Goal: Complete application form: Complete application form

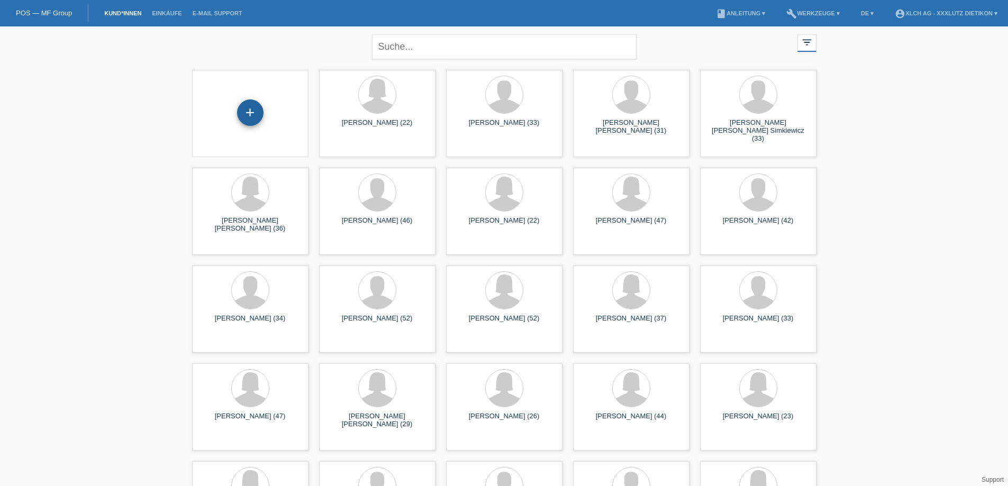
click at [247, 113] on div "+" at bounding box center [250, 112] width 26 height 26
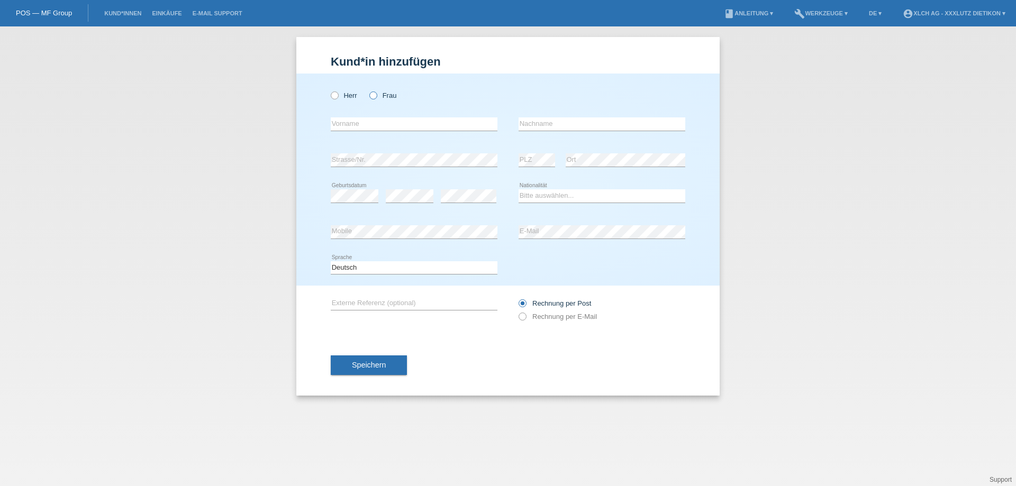
click at [368, 90] on icon at bounding box center [368, 90] width 0 height 0
click at [372, 93] on input "Frau" at bounding box center [372, 95] width 7 height 7
radio input "true"
click at [376, 125] on input "text" at bounding box center [414, 123] width 167 height 13
type input "[PERSON_NAME]"
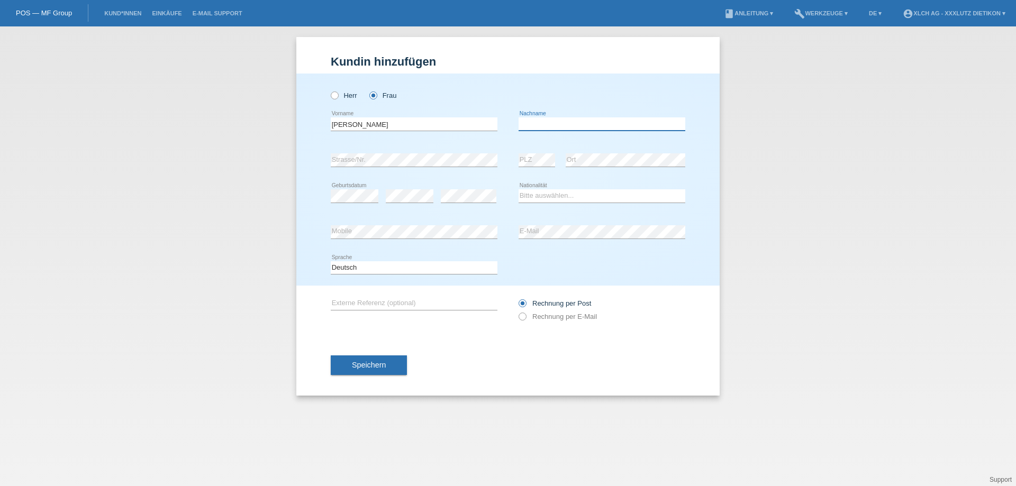
click at [529, 125] on input "text" at bounding box center [602, 123] width 167 height 13
type input "[PERSON_NAME]"
click at [549, 198] on select "Bitte auswählen... Schweiz Deutschland Liechtenstein Österreich ------------ Af…" at bounding box center [602, 195] width 167 height 13
select select "RS"
click at [519, 189] on select "Bitte auswählen... Schweiz Deutschland Liechtenstein Österreich ------------ Af…" at bounding box center [602, 195] width 167 height 13
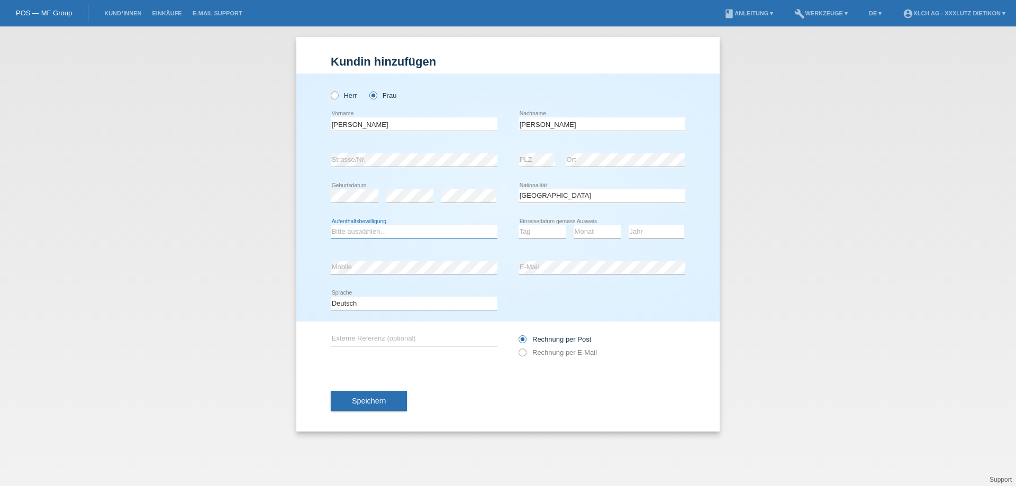
click at [438, 235] on select "Bitte auswählen... C B B - Flüchtlingsstatus Andere" at bounding box center [414, 231] width 167 height 13
select select "C"
click at [331, 225] on select "Bitte auswählen... C B B - Flüchtlingsstatus Andere" at bounding box center [414, 231] width 167 height 13
click at [529, 233] on select "Tag 01 02 03 04 05 06 07 08 09 10 11" at bounding box center [543, 231] width 48 height 13
select select "27"
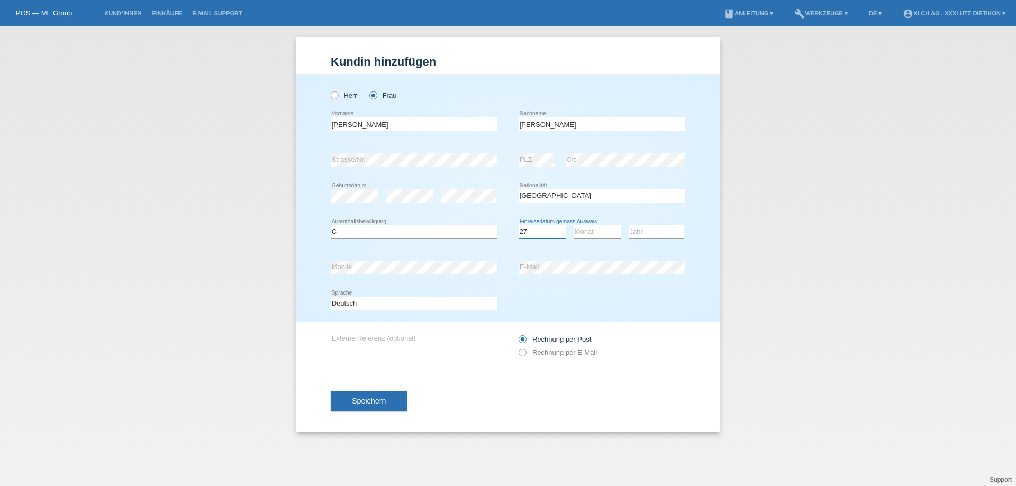
click at [519, 225] on select "Tag 01 02 03 04 05 06 07 08 09 10 11" at bounding box center [543, 231] width 48 height 13
click at [585, 229] on select "Monat 01 02 03 04 05 06 07 08 09 10 11" at bounding box center [598, 231] width 48 height 13
select select "08"
click at [574, 225] on select "Monat 01 02 03 04 05 06 07 08 09 10 11" at bounding box center [598, 231] width 48 height 13
click at [642, 228] on select "Jahr 2025 2024 2023 2022 2021 2020 2019 2018 2017 2016 2015 2014 2013 2012 2011…" at bounding box center [657, 231] width 56 height 13
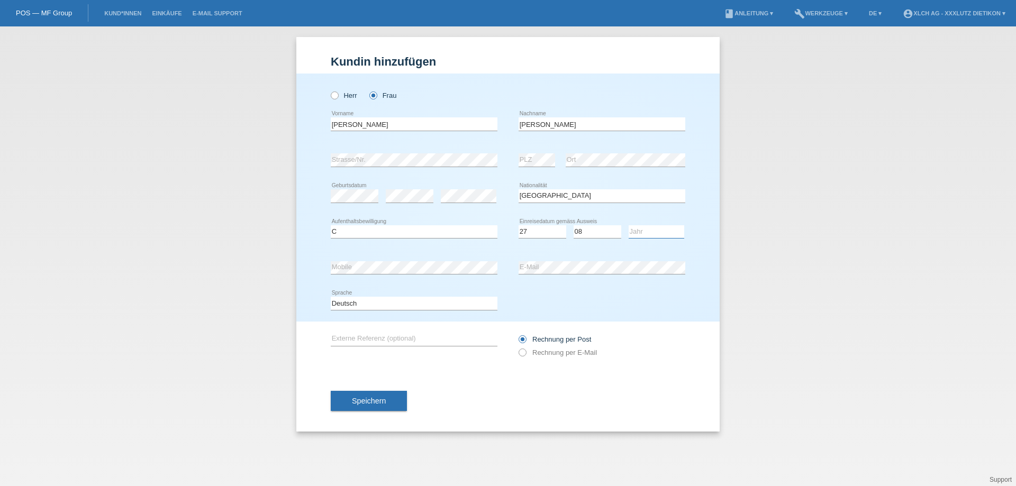
select select "2017"
click at [629, 225] on select "Jahr 2025 2024 2023 2022 2021 2020 2019 2018 2017 2016 2015 2014 2013 2012 2011…" at bounding box center [657, 231] width 56 height 13
click at [517, 347] on icon at bounding box center [517, 347] width 0 height 0
click at [520, 352] on input "Rechnung per E-Mail" at bounding box center [522, 355] width 7 height 13
radio input "true"
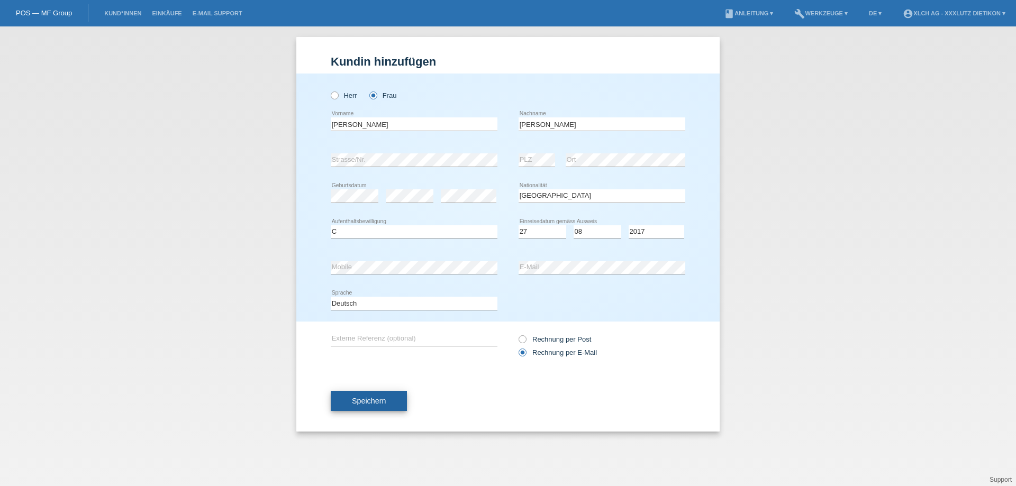
click at [376, 402] on span "Speichern" at bounding box center [369, 401] width 34 height 8
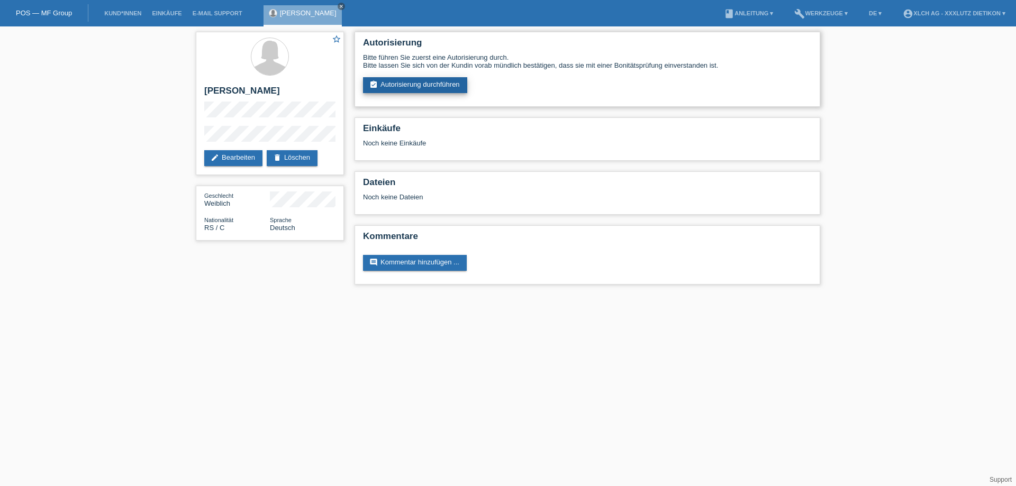
click at [422, 86] on link "assignment_turned_in Autorisierung durchführen" at bounding box center [415, 85] width 104 height 16
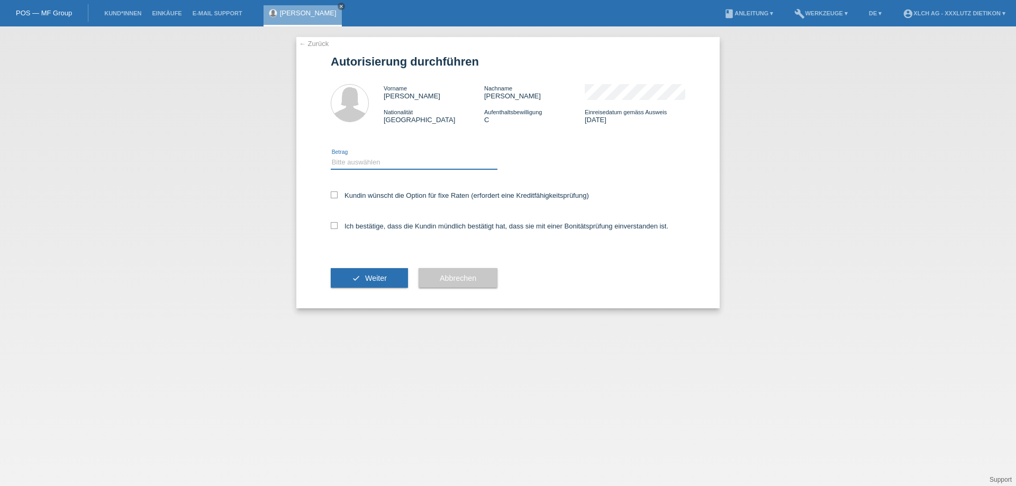
click at [447, 163] on select "Bitte auswählen CHF 1.00 - CHF 499.00 CHF 500.00 - CHF 1'999.00 CHF 2'000.00 - …" at bounding box center [414, 162] width 167 height 13
select select "3"
click at [331, 156] on select "Bitte auswählen CHF 1.00 - CHF 499.00 CHF 500.00 - CHF 1'999.00 CHF 2'000.00 - …" at bounding box center [414, 162] width 167 height 13
click at [334, 230] on label "Ich bestätige, dass die Kundin mündlich bestätigt hat, dass sie mit einer Bonit…" at bounding box center [500, 226] width 338 height 8
click at [334, 229] on input "Ich bestätige, dass die Kundin mündlich bestätigt hat, dass sie mit einer Bonit…" at bounding box center [334, 225] width 7 height 7
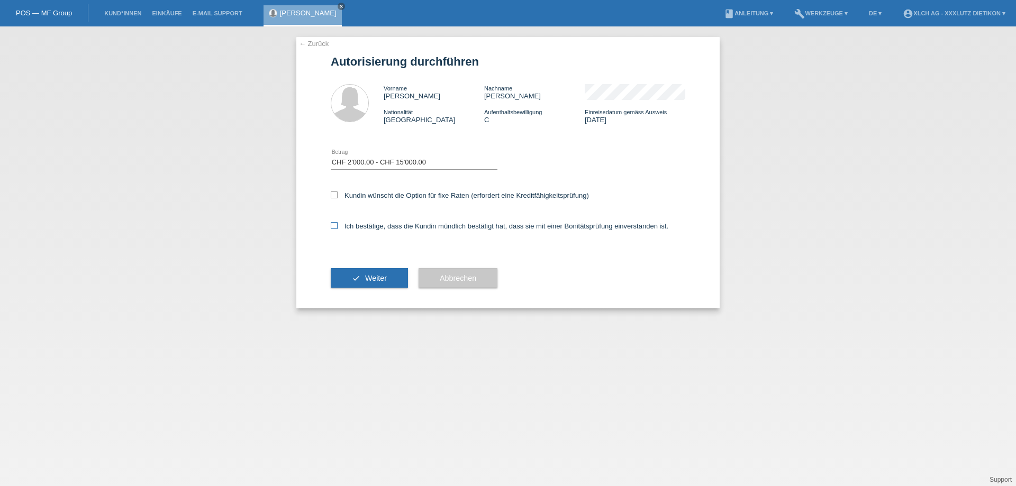
checkbox input "true"
click at [378, 278] on span "Weiter" at bounding box center [376, 278] width 22 height 8
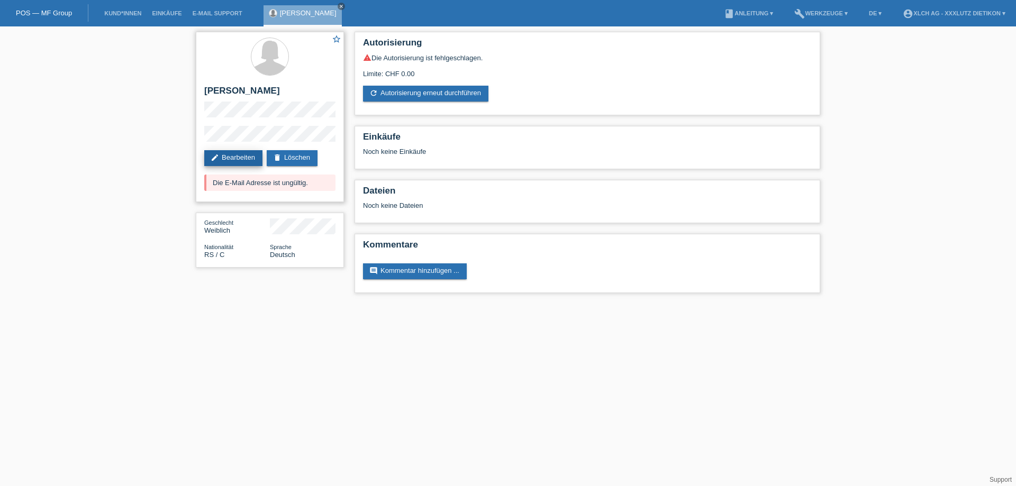
click at [239, 166] on link "edit Bearbeiten" at bounding box center [233, 158] width 58 height 16
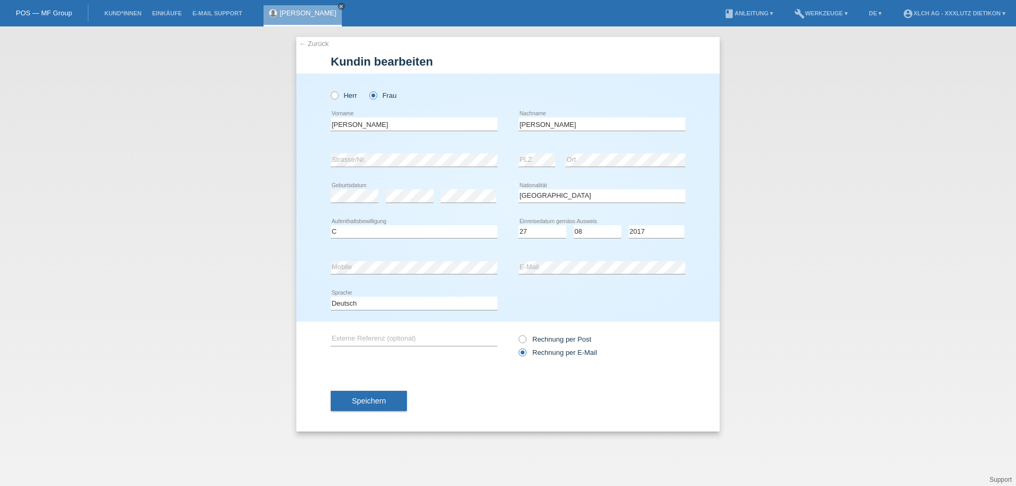
select select "RS"
select select "C"
select select "27"
select select "08"
select select "2017"
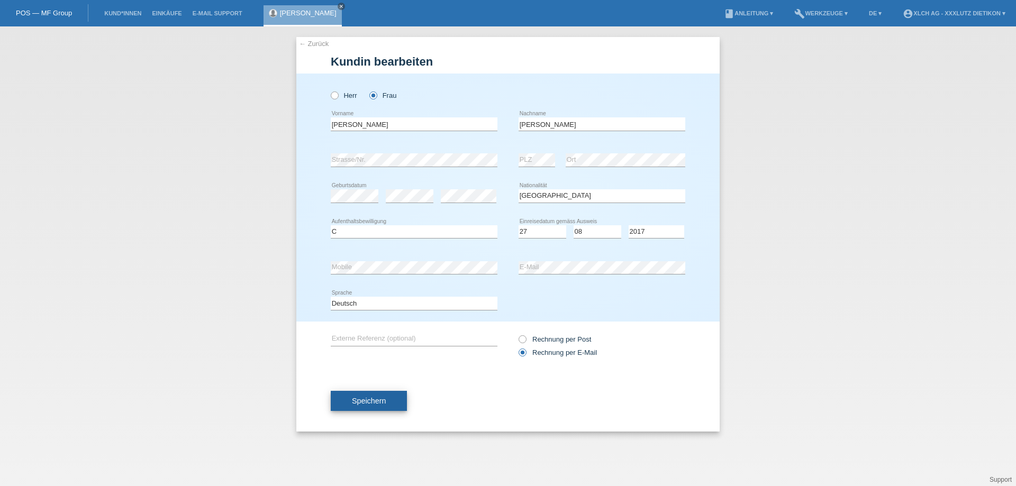
click at [378, 403] on span "Speichern" at bounding box center [369, 401] width 34 height 8
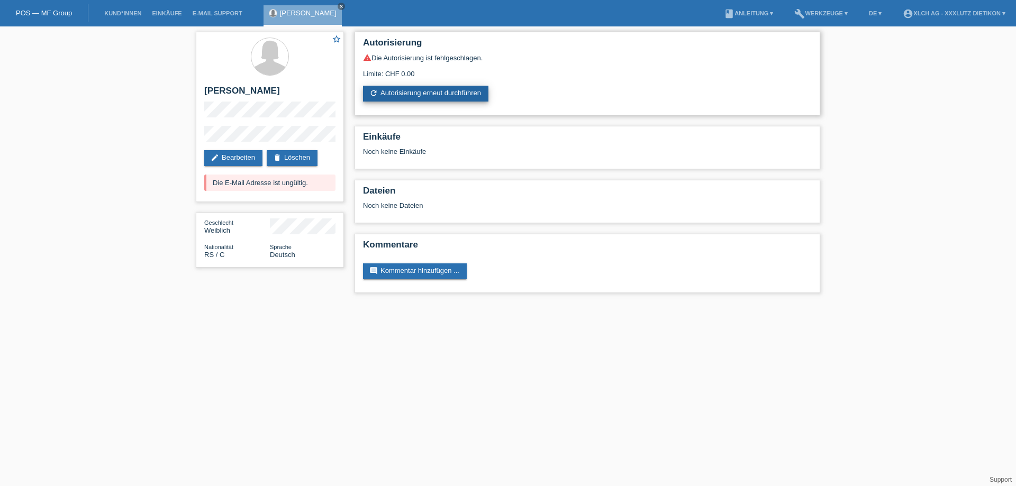
click at [437, 91] on link "refresh Autorisierung erneut durchführen" at bounding box center [425, 94] width 125 height 16
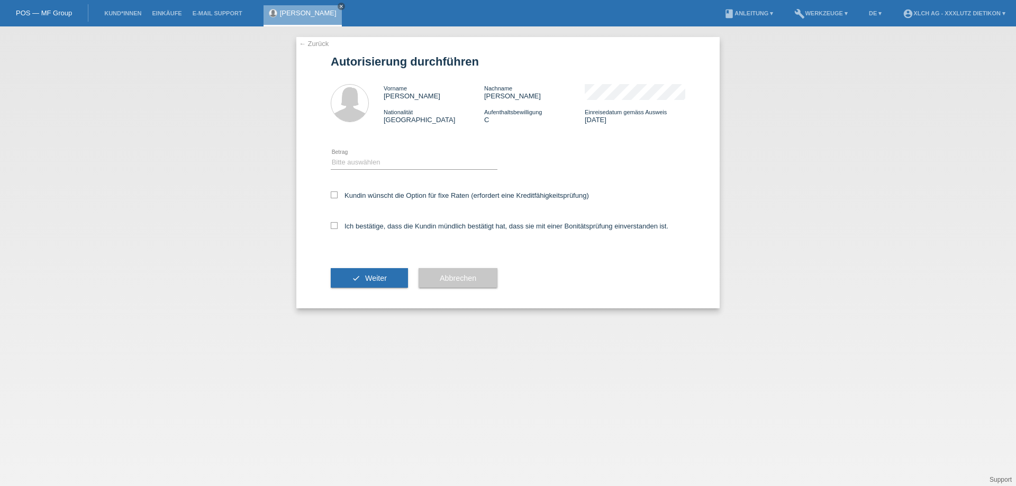
click at [150, 89] on div "← Zurück Autorisierung durchführen Vorname Aleksandra Nachname Stanisavljevic L…" at bounding box center [508, 256] width 1016 height 460
click at [399, 163] on select "Bitte auswählen CHF 1.00 - CHF 499.00 CHF 500.00 - CHF 1'999.00 CHF 2'000.00 - …" at bounding box center [414, 162] width 167 height 13
select select "3"
click at [331, 156] on select "Bitte auswählen CHF 1.00 - CHF 499.00 CHF 500.00 - CHF 1'999.00 CHF 2'000.00 - …" at bounding box center [414, 162] width 167 height 13
click at [339, 223] on label "Ich bestätige, dass die Kundin mündlich bestätigt hat, dass sie mit einer Bonit…" at bounding box center [500, 226] width 338 height 8
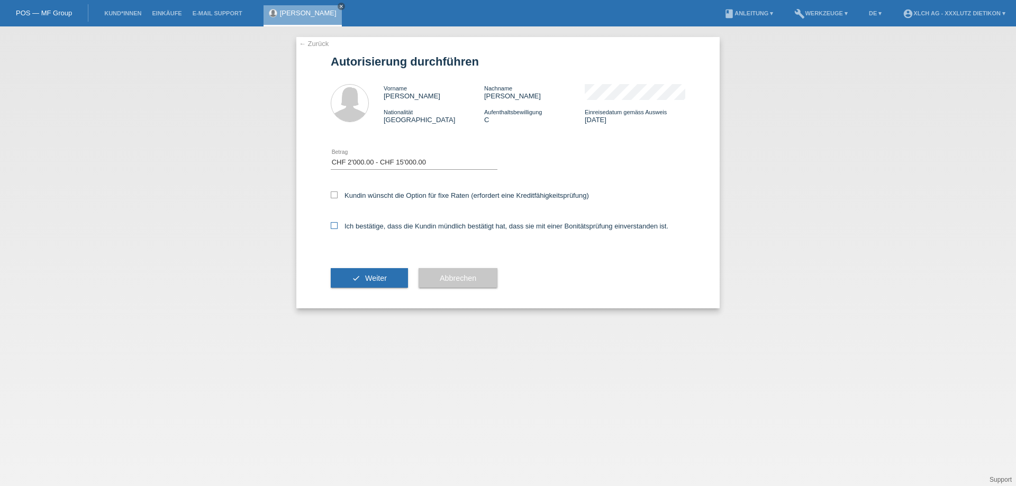
click at [338, 223] on input "Ich bestätige, dass die Kundin mündlich bestätigt hat, dass sie mit einer Bonit…" at bounding box center [334, 225] width 7 height 7
checkbox input "true"
click at [379, 277] on span "Weiter" at bounding box center [376, 278] width 22 height 8
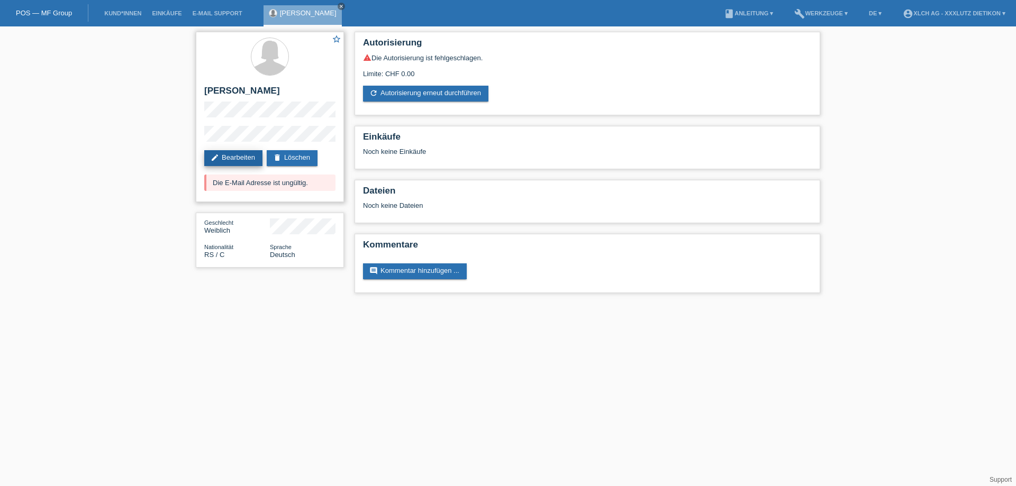
click at [241, 166] on link "edit Bearbeiten" at bounding box center [233, 158] width 58 height 16
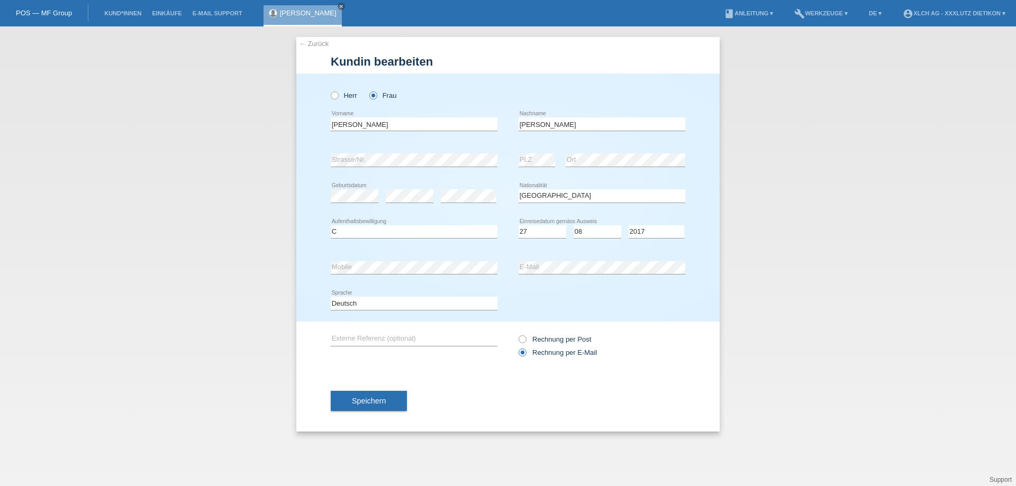
select select "RS"
select select "C"
select select "27"
select select "08"
select select "2017"
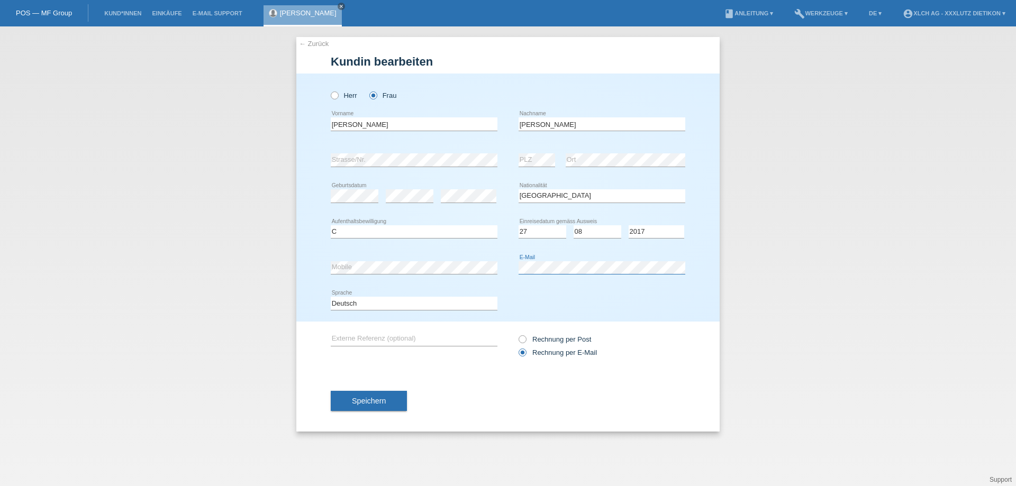
click at [492, 264] on div "error Mobile error E-Mail" at bounding box center [508, 268] width 355 height 36
click at [376, 395] on button "Speichern" at bounding box center [369, 401] width 76 height 20
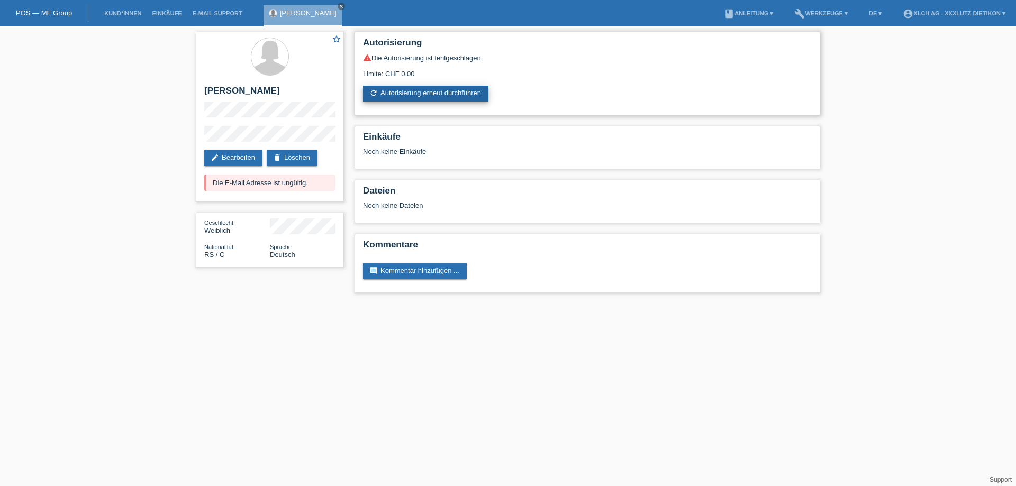
click at [417, 93] on link "refresh Autorisierung erneut durchführen" at bounding box center [425, 94] width 125 height 16
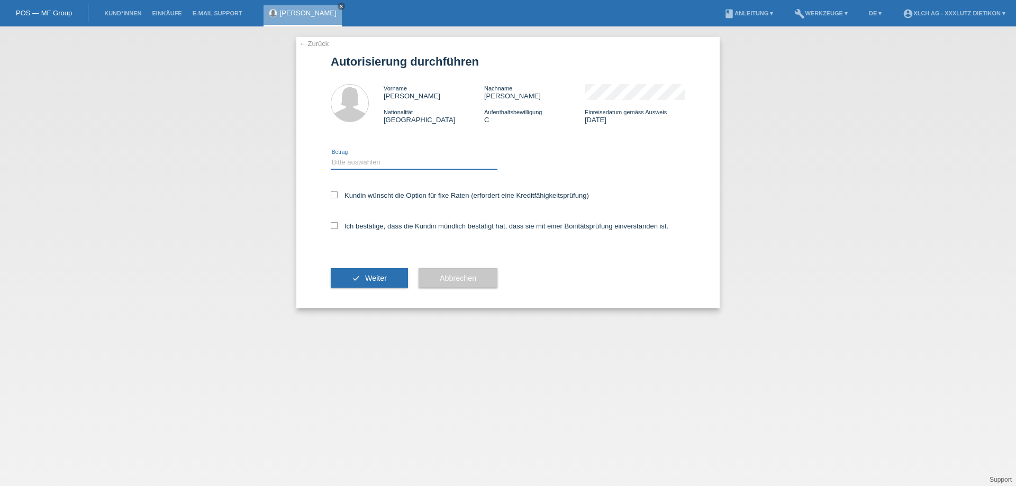
click at [458, 161] on select "Bitte auswählen CHF 1.00 - CHF 499.00 CHF 500.00 - CHF 1'999.00 CHF 2'000.00 - …" at bounding box center [414, 162] width 167 height 13
select select "3"
click at [331, 156] on select "Bitte auswählen CHF 1.00 - CHF 499.00 CHF 500.00 - CHF 1'999.00 CHF 2'000.00 - …" at bounding box center [414, 162] width 167 height 13
click at [335, 227] on icon at bounding box center [334, 225] width 7 height 7
click at [335, 227] on input "Ich bestätige, dass die Kundin mündlich bestätigt hat, dass sie mit einer Bonit…" at bounding box center [334, 225] width 7 height 7
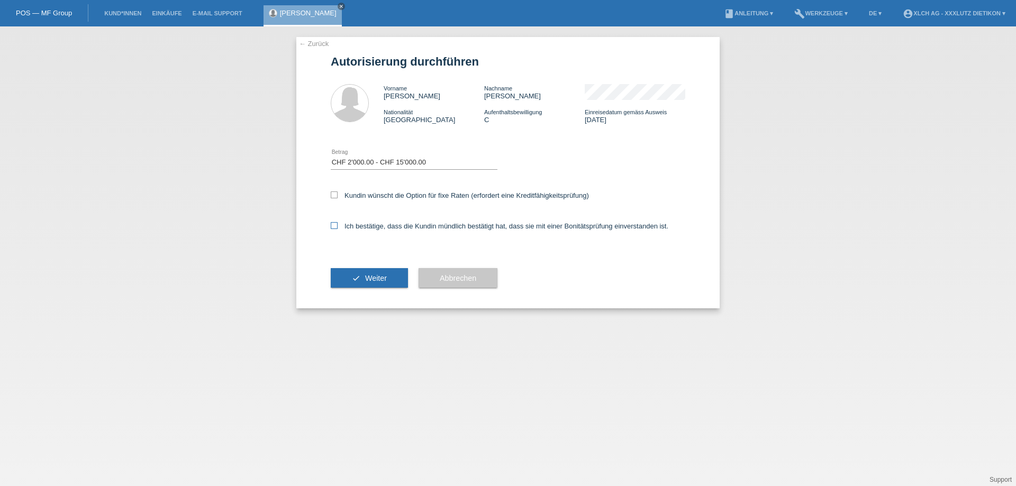
checkbox input "true"
click at [370, 281] on span "Weiter" at bounding box center [376, 278] width 22 height 8
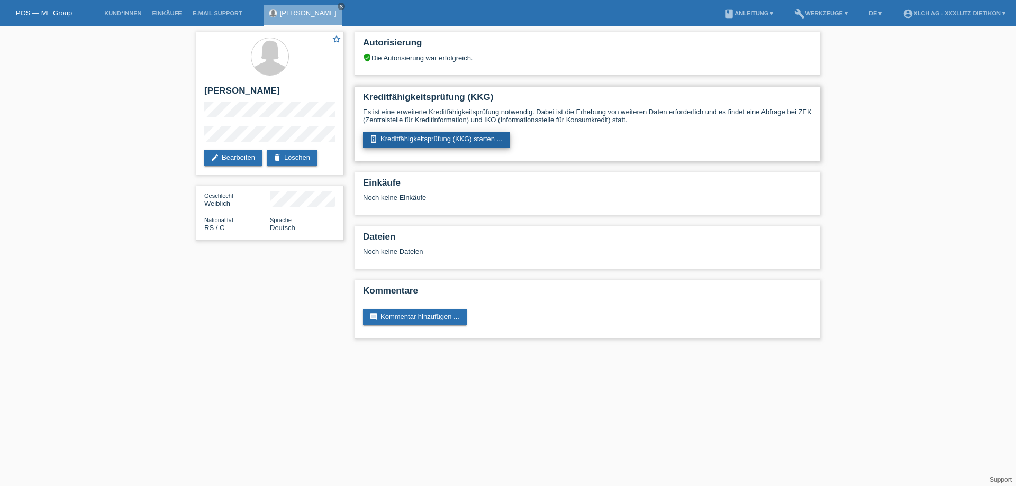
click at [453, 136] on link "perm_device_information Kreditfähigkeitsprüfung (KKG) starten ..." at bounding box center [436, 140] width 147 height 16
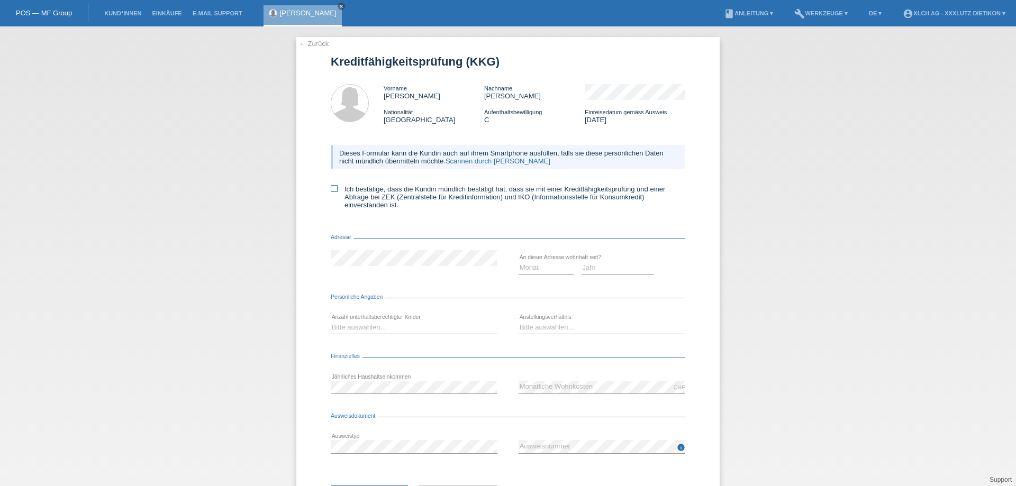
click at [332, 189] on icon at bounding box center [334, 188] width 7 height 7
click at [332, 189] on input "Ich bestätige, dass die Kundin mündlich bestätigt hat, dass sie mit einer Kredi…" at bounding box center [334, 188] width 7 height 7
checkbox input "true"
click at [542, 266] on select "Monat 01 02 03 04 05 06 07 08 09 10" at bounding box center [546, 267] width 55 height 13
click at [612, 317] on div "Bitte auswählen... Unbefristet Befristet Lehrling/Student Pensioniert Nicht arb…" at bounding box center [602, 328] width 167 height 36
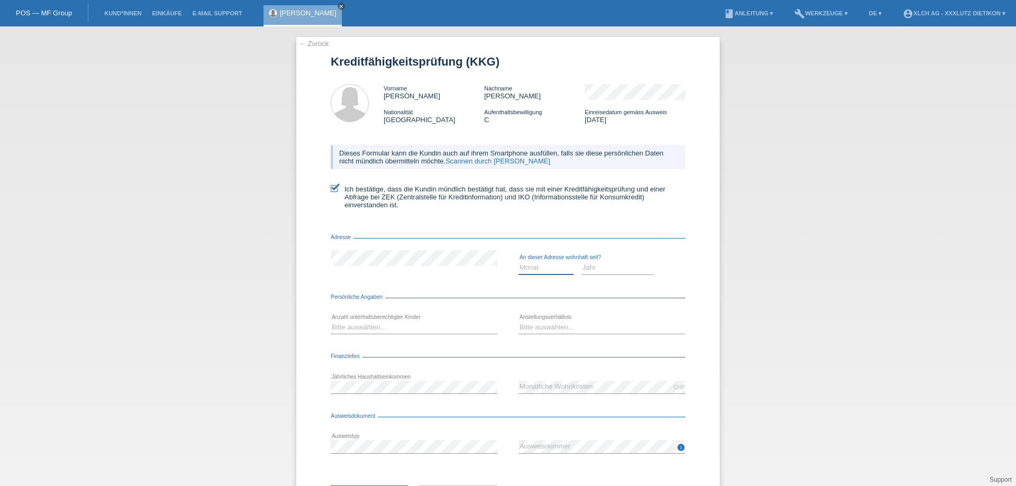
click at [537, 266] on select "Monat 01 02 03 04 05 06 07 08 09 10" at bounding box center [546, 267] width 55 height 13
click at [622, 267] on select "Jahr 2025 2024 2023 2022 2021 2020 2019 2018 2017 2016 2015 2014 2013 2012 2011…" at bounding box center [617, 267] width 73 height 13
select select "2020"
click at [581, 261] on select "Jahr 2025 2024 2023 2022 2021 2020 2019 2018 2017 2016 2015 2014 2013 2012 2011…" at bounding box center [617, 267] width 73 height 13
click at [544, 267] on select "Monat 01 02 03 04 05 06 07 08 09 10" at bounding box center [546, 267] width 55 height 13
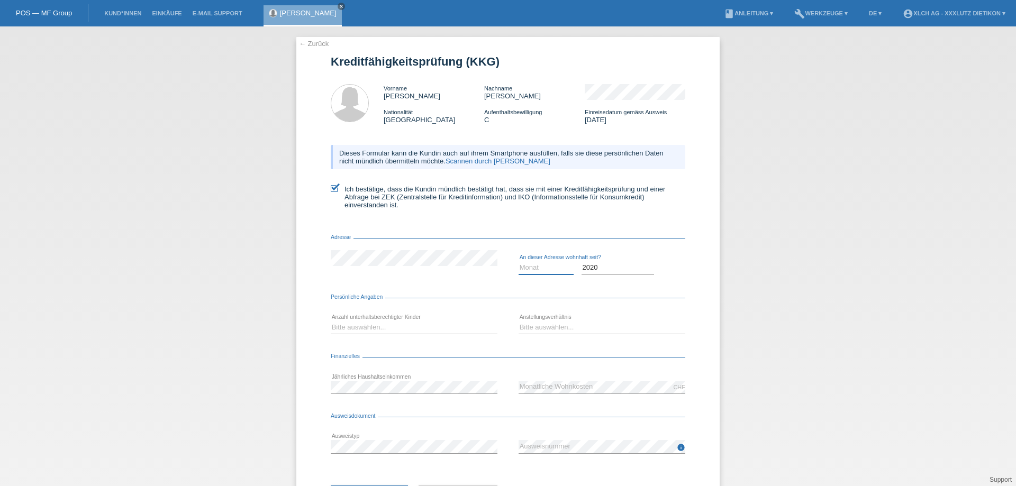
select select "01"
click at [519, 261] on select "Monat 01 02 03 04 05 06 07 08 09 10" at bounding box center [546, 267] width 55 height 13
click at [429, 326] on select "Bitte auswählen... 0 1 2 3 4 5 6 7 8 9" at bounding box center [414, 327] width 167 height 13
select select "0"
click at [331, 321] on select "Bitte auswählen... 0 1 2 3 4 5 6 7 8 9" at bounding box center [414, 327] width 167 height 13
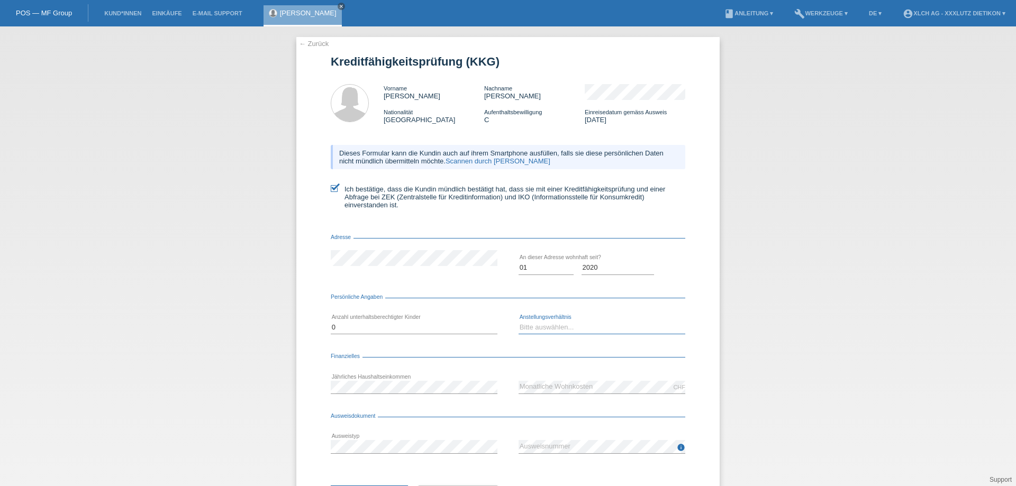
click at [525, 325] on select "Bitte auswählen... Unbefristet Befristet Lehrling/Student Pensioniert Nicht arb…" at bounding box center [602, 327] width 167 height 13
select select "TEMPORARY"
click at [519, 321] on select "Bitte auswählen... Unbefristet Befristet Lehrling/Student Pensioniert Nicht arb…" at bounding box center [602, 327] width 167 height 13
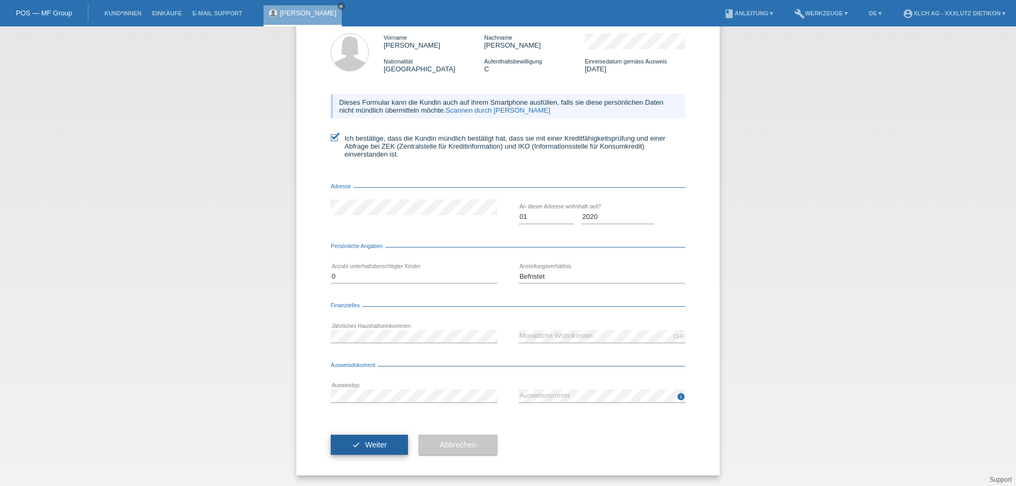
click at [371, 441] on span "Weiter" at bounding box center [376, 445] width 22 height 8
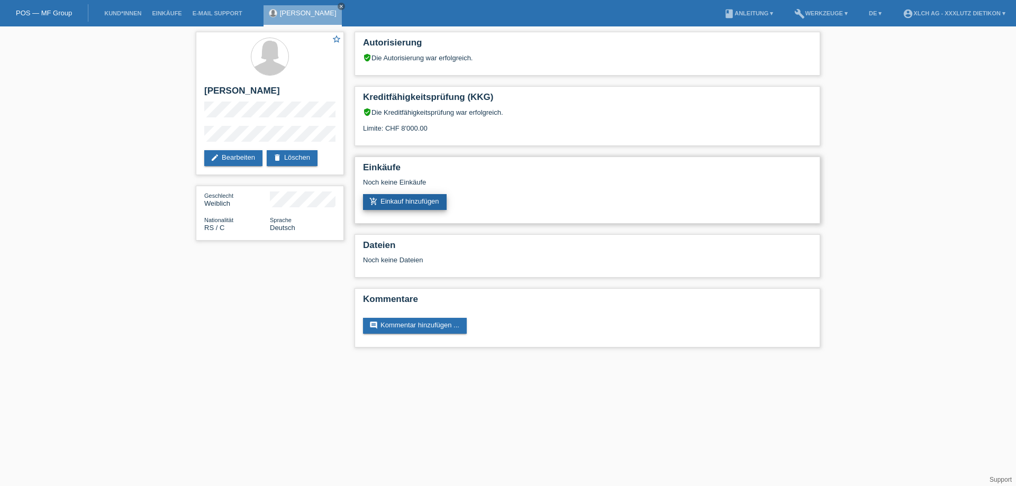
click at [421, 199] on link "add_shopping_cart Einkauf hinzufügen" at bounding box center [405, 202] width 84 height 16
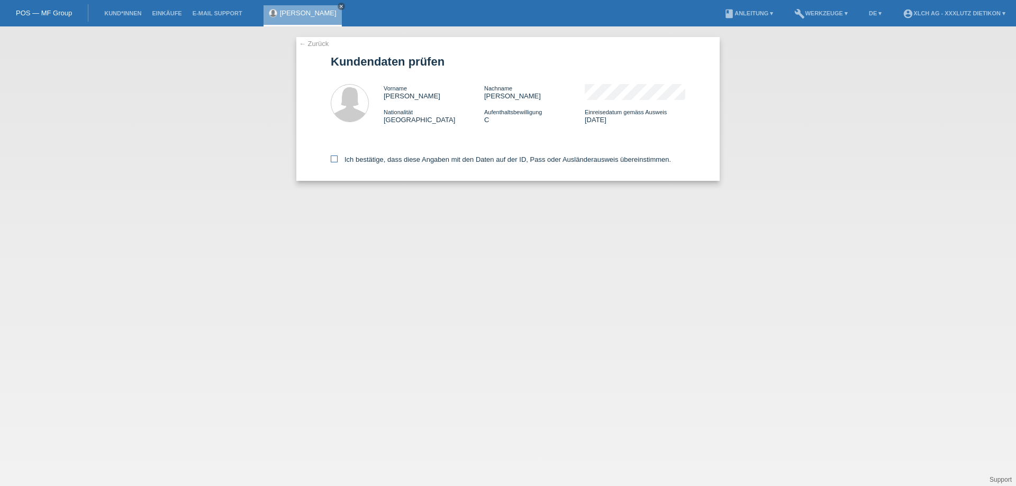
click at [337, 159] on icon at bounding box center [334, 159] width 7 height 7
click at [337, 159] on input "Ich bestätige, dass diese Angaben mit den Daten auf der ID, Pass oder Ausländer…" at bounding box center [334, 159] width 7 height 7
checkbox input "true"
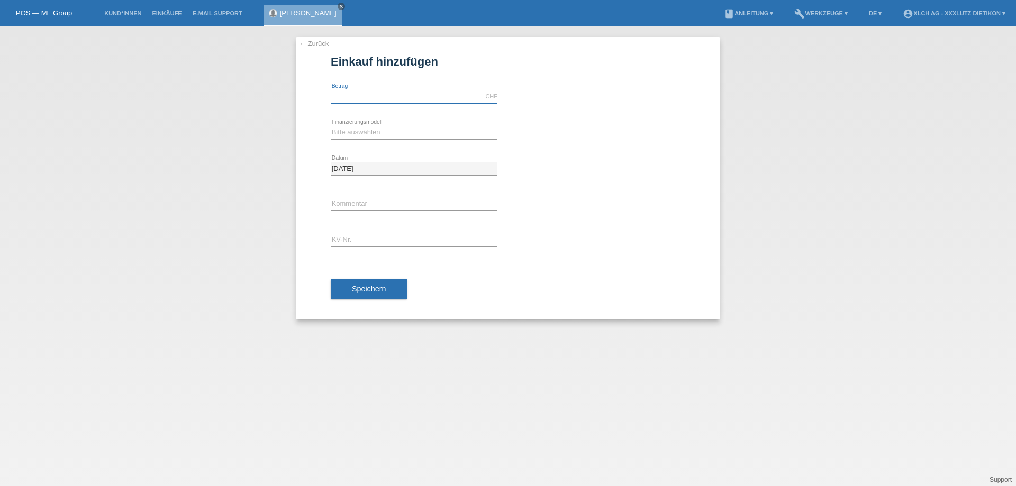
click at [373, 92] on input "text" at bounding box center [414, 96] width 167 height 13
type input "4000.00"
click at [392, 127] on select "Bitte auswählen Kauf auf Rechnung mit Teilzahlungsoption Fixe Raten - Zinsübern…" at bounding box center [414, 132] width 167 height 13
select select "109"
click at [331, 126] on select "Bitte auswählen Kauf auf Rechnung mit Teilzahlungsoption Fixe Raten - Zinsübern…" at bounding box center [414, 132] width 167 height 13
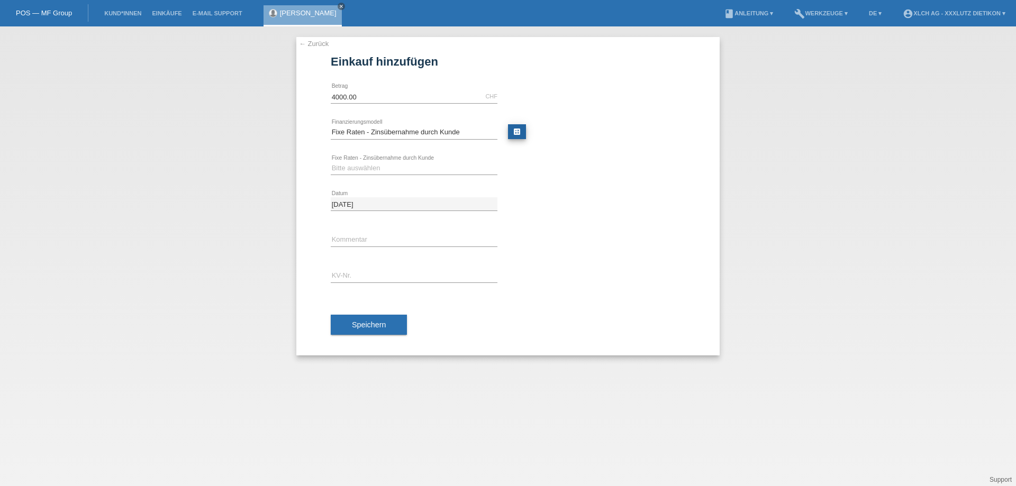
click at [514, 131] on link "calculate" at bounding box center [517, 131] width 18 height 15
type input "4000.00"
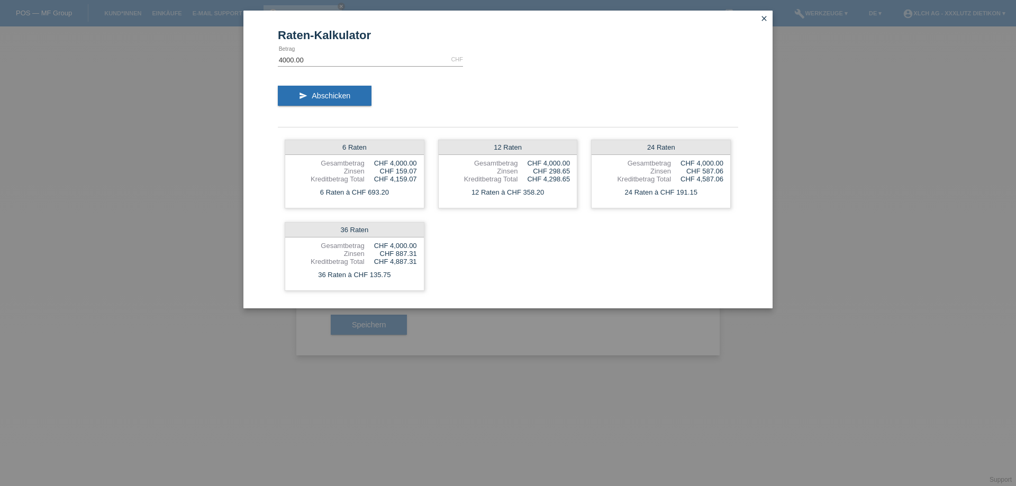
click at [766, 17] on icon "close" at bounding box center [764, 18] width 8 height 8
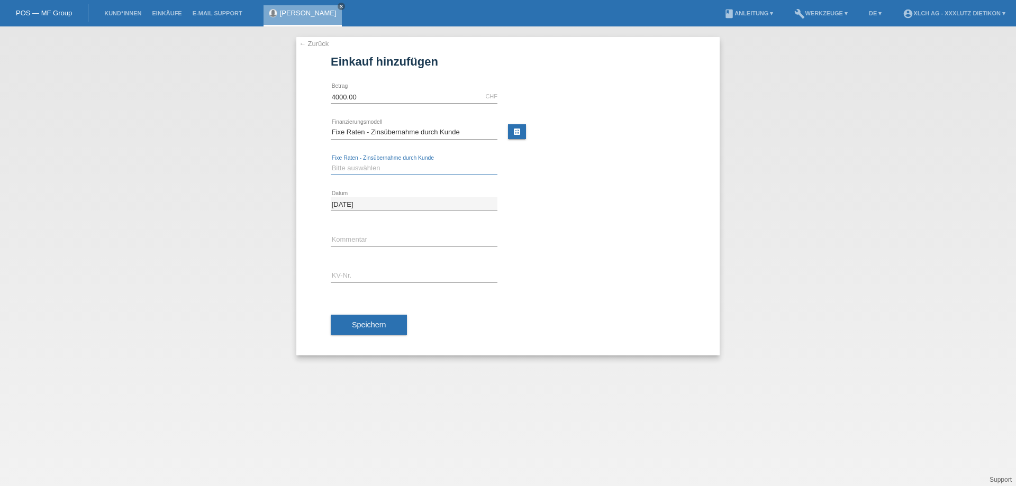
click at [360, 168] on select "Bitte auswählen 6 Raten 12 Raten 24 Raten 36 Raten" at bounding box center [414, 168] width 167 height 13
select select "314"
click at [331, 162] on select "Bitte auswählen 6 Raten 12 Raten 24 Raten 36 Raten" at bounding box center [414, 168] width 167 height 13
click at [392, 234] on input "text" at bounding box center [414, 239] width 167 height 13
type input "2"
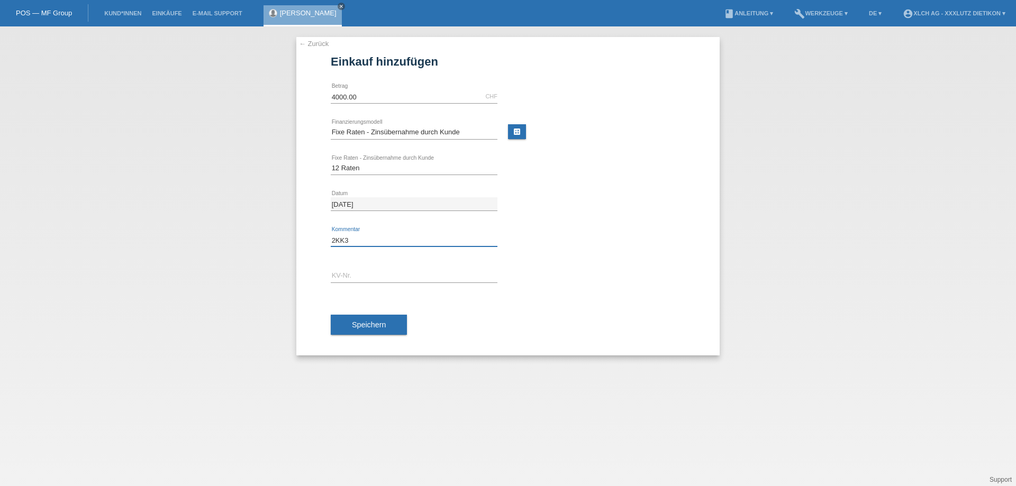
type input "2KK3"
click at [480, 279] on input "text" at bounding box center [414, 275] width 167 height 13
type input "1PP6BV"
click at [387, 325] on button "Speichern" at bounding box center [369, 325] width 76 height 20
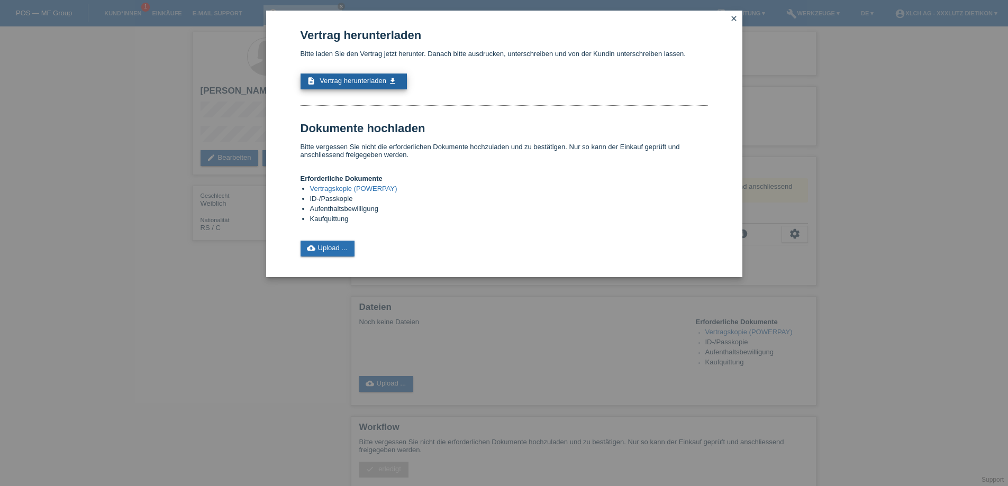
click at [355, 81] on span "Vertrag herunterladen" at bounding box center [353, 81] width 67 height 8
